Goal: Information Seeking & Learning: Learn about a topic

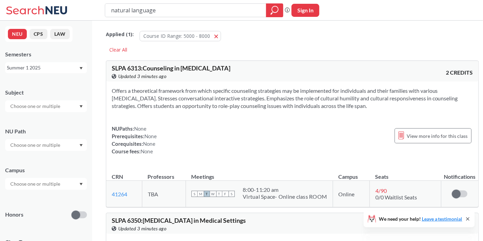
click at [163, 10] on input "natural language" at bounding box center [185, 10] width 151 height 12
click at [65, 69] on div "Summer 1 2025" at bounding box center [43, 68] width 72 height 8
click at [51, 85] on div "Fall 2025" at bounding box center [48, 83] width 78 height 8
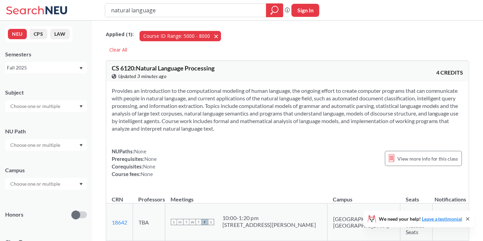
click at [219, 35] on span "button" at bounding box center [219, 36] width 0 height 7
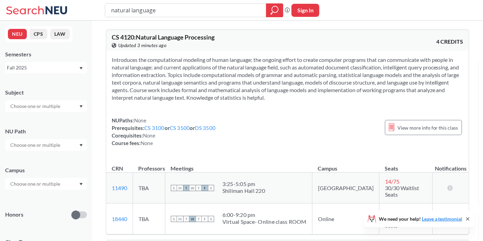
click at [149, 13] on input "natural language" at bounding box center [185, 10] width 151 height 12
type input "PHDL"
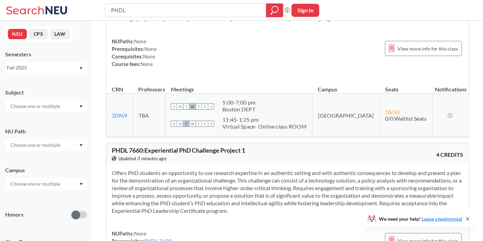
scroll to position [267, 0]
click at [177, 127] on span "S" at bounding box center [174, 124] width 6 height 6
drag, startPoint x: 245, startPoint y: 124, endPoint x: 250, endPoint y: 136, distance: 12.7
click at [250, 131] on div "11:45 - 1:25 pm Virtual Space- Online class ROOM" at bounding box center [264, 123] width 84 height 15
